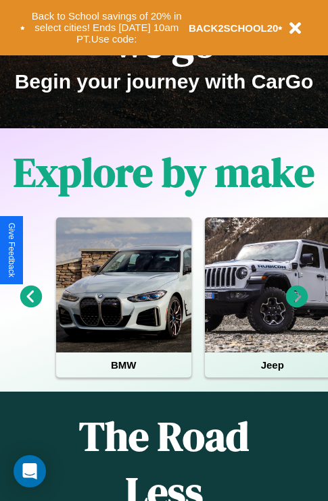
scroll to position [208, 0]
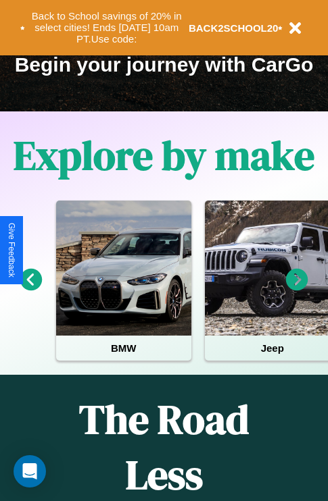
click at [30, 289] on icon at bounding box center [31, 280] width 22 height 22
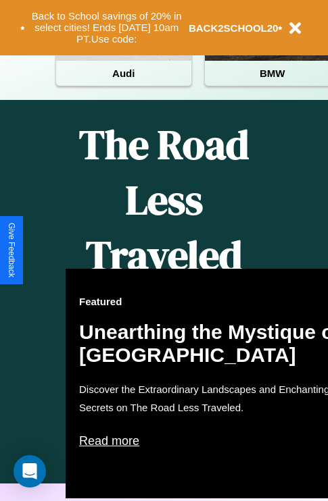
scroll to position [1053, 0]
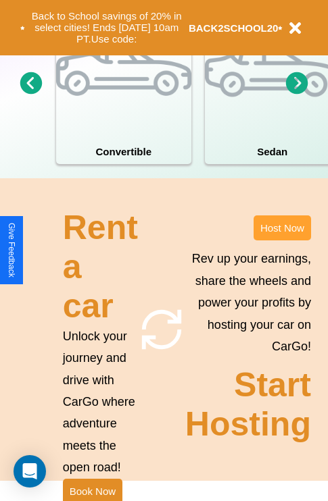
click at [282, 241] on button "Host Now" at bounding box center [281, 228] width 57 height 25
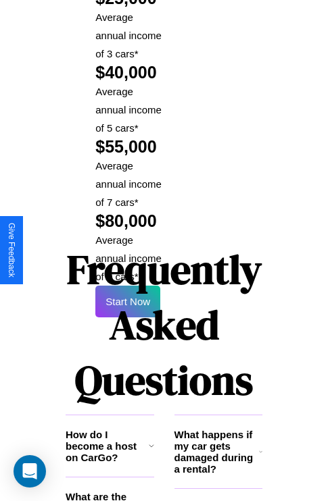
scroll to position [2199, 0]
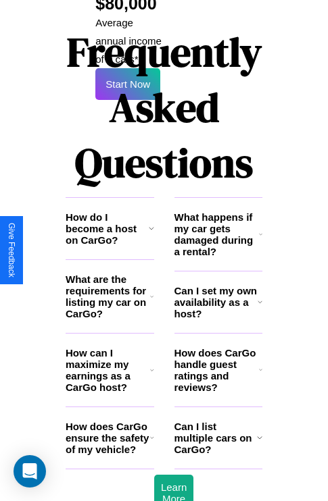
click at [218, 347] on h3 "How does CarGo handle guest ratings and reviews?" at bounding box center [216, 370] width 84 height 46
click at [109, 347] on h3 "How can I maximize my earnings as a CarGo host?" at bounding box center [108, 370] width 84 height 46
click at [109, 211] on h3 "How do I become a host on CarGo?" at bounding box center [107, 228] width 83 height 34
click at [109, 347] on h3 "How can I maximize my earnings as a CarGo host?" at bounding box center [108, 370] width 84 height 46
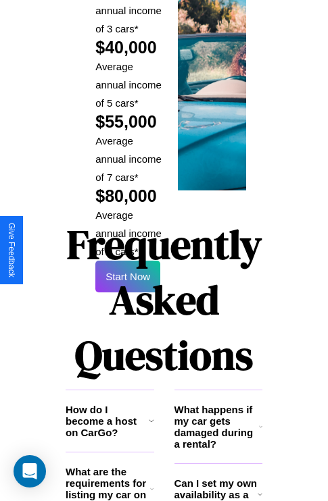
scroll to position [1989, 0]
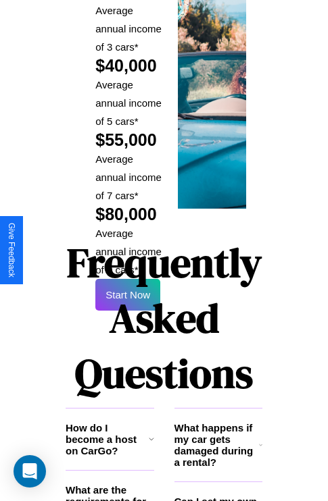
click at [128, 250] on h1 "Frequently Asked Questions" at bounding box center [164, 318] width 197 height 180
